Goal: Complete application form

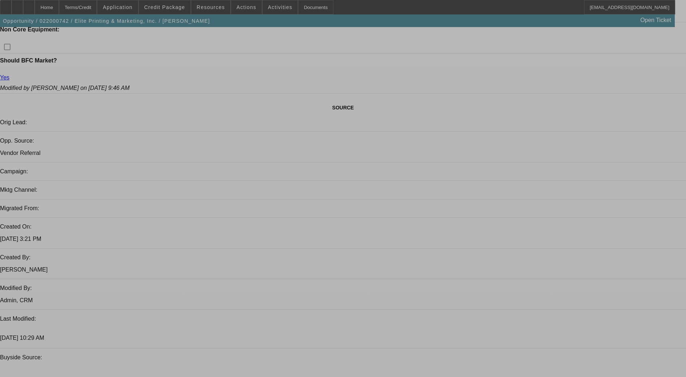
select select "0"
select select "2"
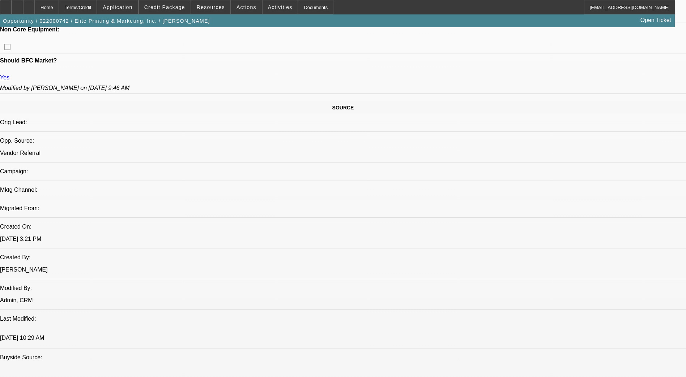
select select "2"
select select "0"
select select "3"
select select "0"
select select "2"
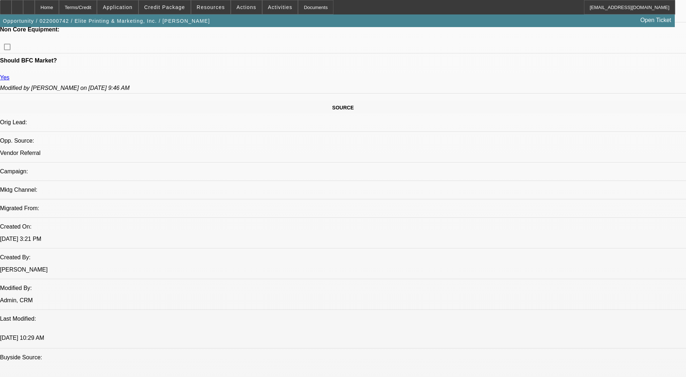
select select "2"
select select "0"
select select "3"
select select "0"
select select "2"
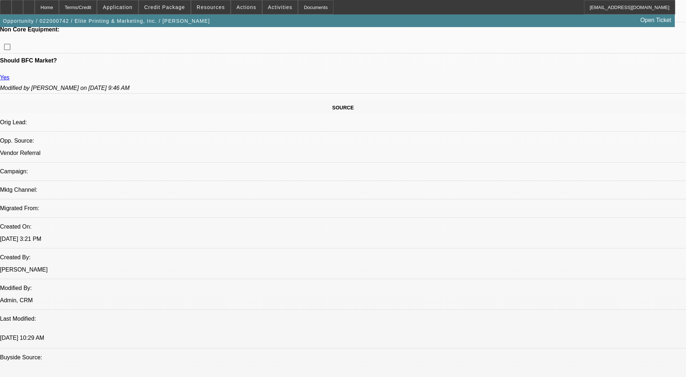
select select "2"
select select "0"
select select "3"
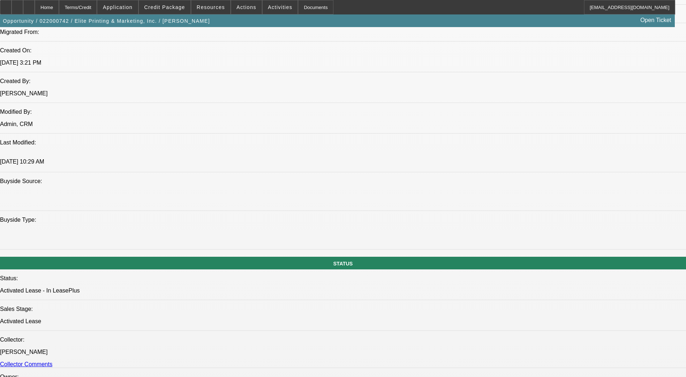
scroll to position [708, 0]
